Goal: Transaction & Acquisition: Purchase product/service

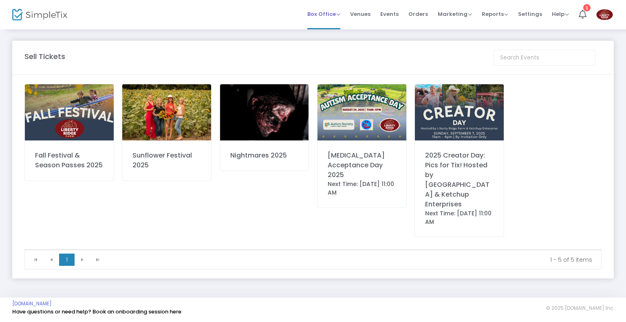
click at [329, 15] on span "Box Office" at bounding box center [323, 14] width 33 height 8
click at [341, 58] on li "Sell Season Pass" at bounding box center [336, 59] width 58 height 16
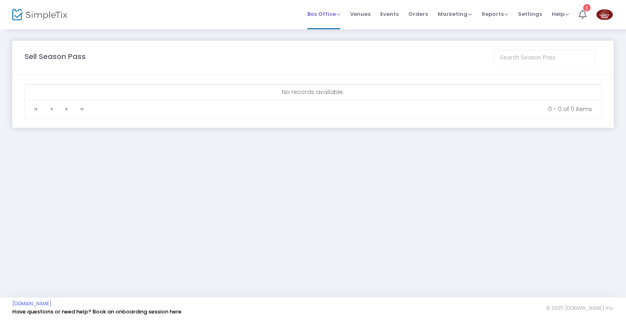
click at [332, 19] on span "Box Office Sell Tickets Bookings Sell Season Pass" at bounding box center [323, 14] width 33 height 21
click at [339, 11] on span "Box Office" at bounding box center [323, 14] width 33 height 8
click at [338, 26] on li "Sell Tickets" at bounding box center [336, 28] width 58 height 16
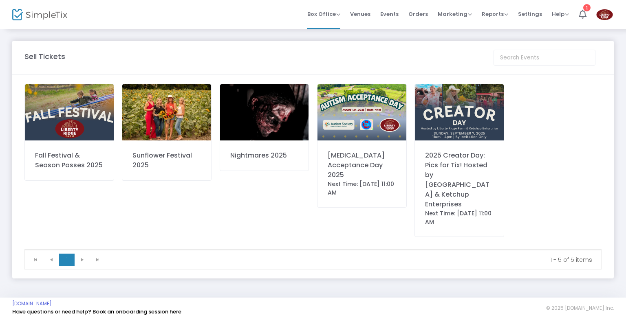
click at [68, 112] on img at bounding box center [69, 112] width 89 height 56
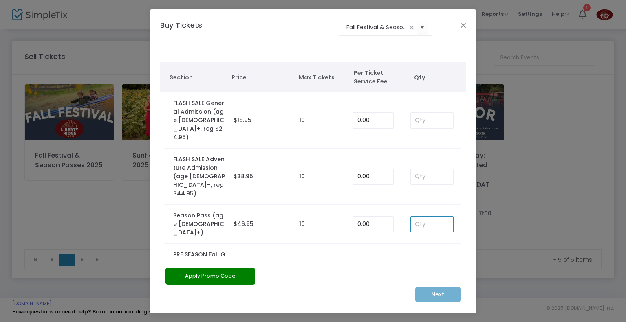
click at [416, 217] on input at bounding box center [432, 224] width 42 height 15
type input "3"
click at [427, 295] on m-button "Next" at bounding box center [437, 294] width 45 height 15
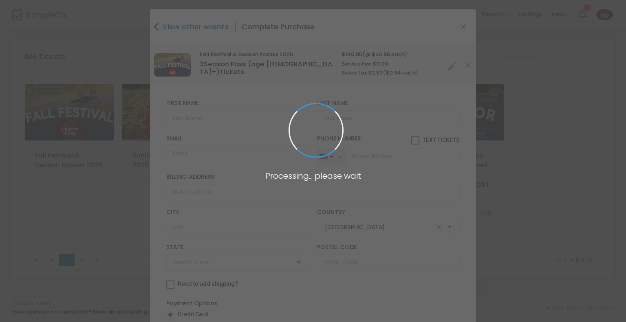
type input "[US_STATE]"
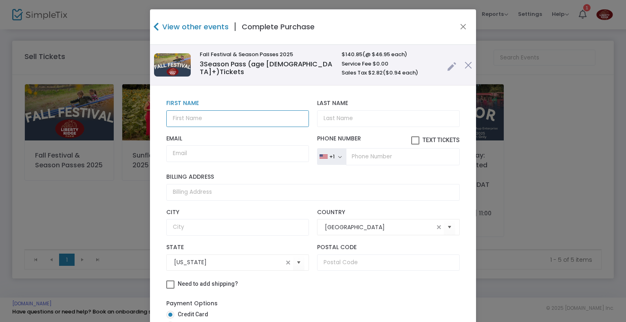
click at [263, 120] on input "text" at bounding box center [237, 118] width 143 height 17
type input "a"
type input "[PERSON_NAME]"
click at [376, 117] on input "Last Name" at bounding box center [388, 118] width 143 height 17
type input "g"
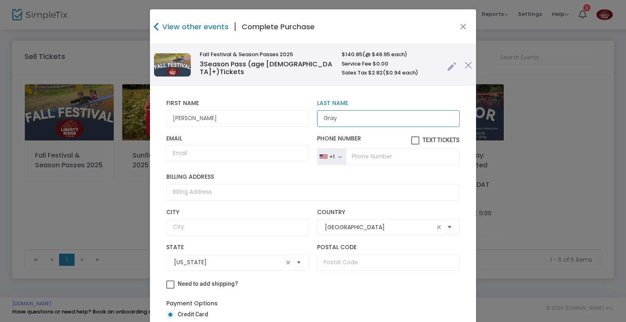
type input "Gray"
click at [251, 154] on input "Email" at bounding box center [237, 153] width 143 height 17
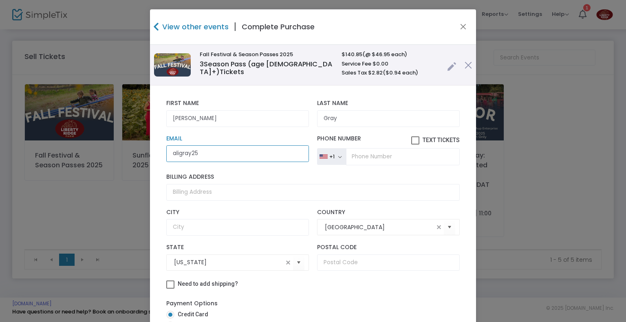
type input "aligray25@"
